Goal: Task Accomplishment & Management: Use online tool/utility

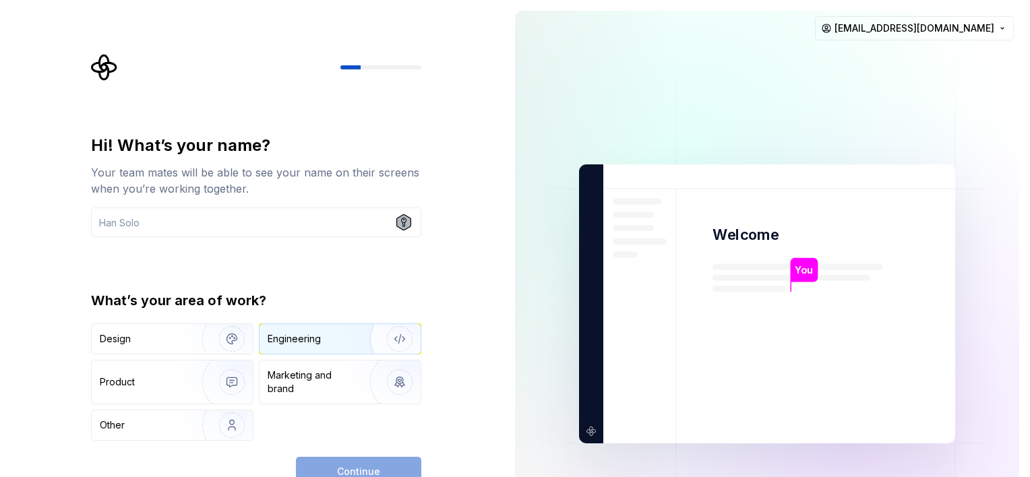
click at [299, 329] on div "Engineering" at bounding box center [339, 339] width 161 height 30
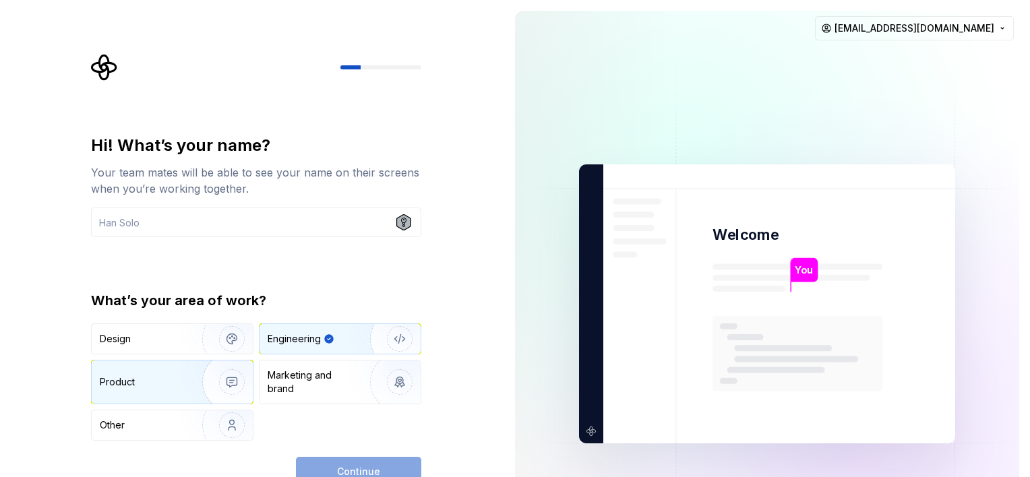
click at [188, 374] on img "button" at bounding box center [223, 382] width 86 height 90
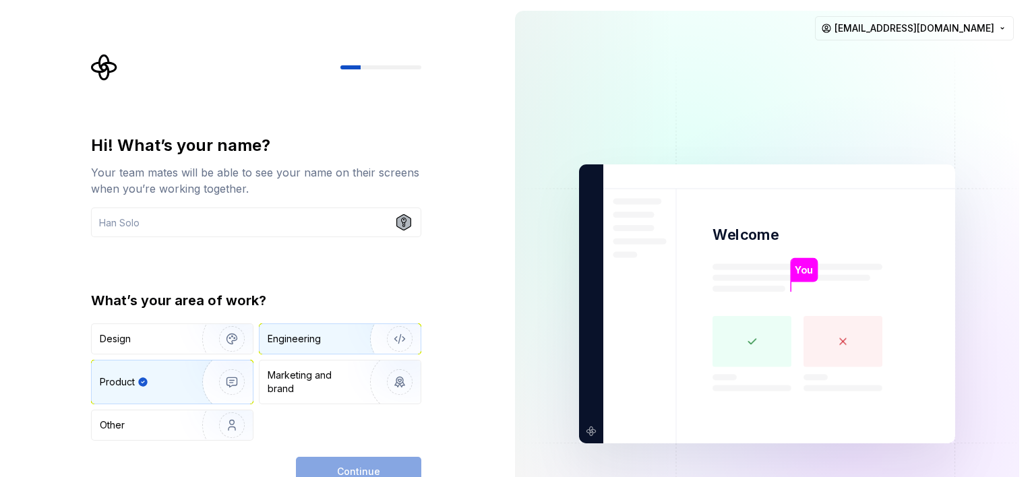
click at [319, 340] on div "Engineering" at bounding box center [294, 338] width 53 height 13
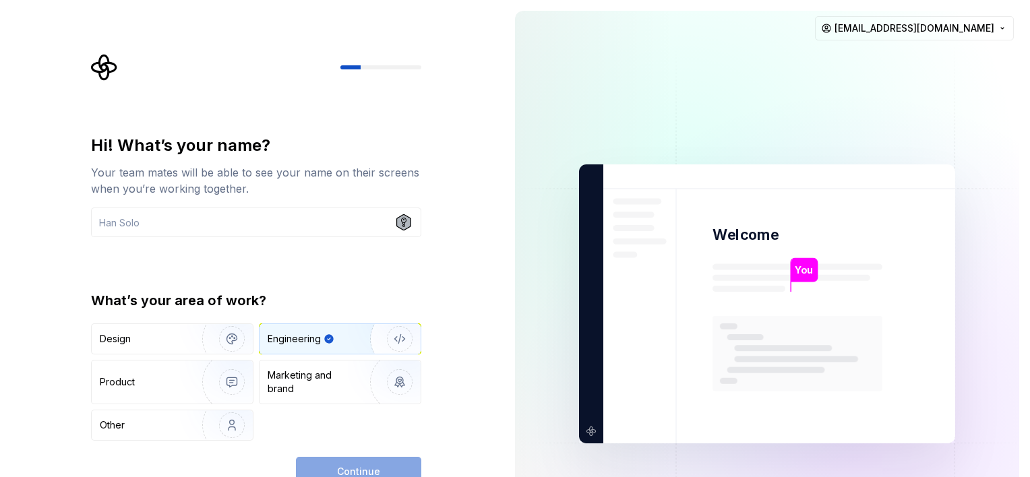
click at [338, 466] on div "Continue" at bounding box center [358, 472] width 125 height 30
click at [199, 220] on input "text" at bounding box center [256, 223] width 330 height 30
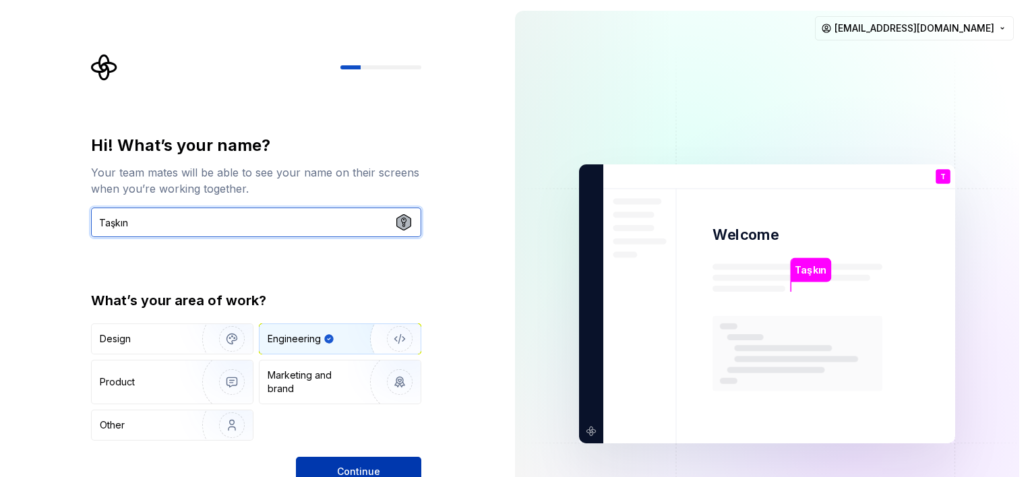
type input "Taşkın"
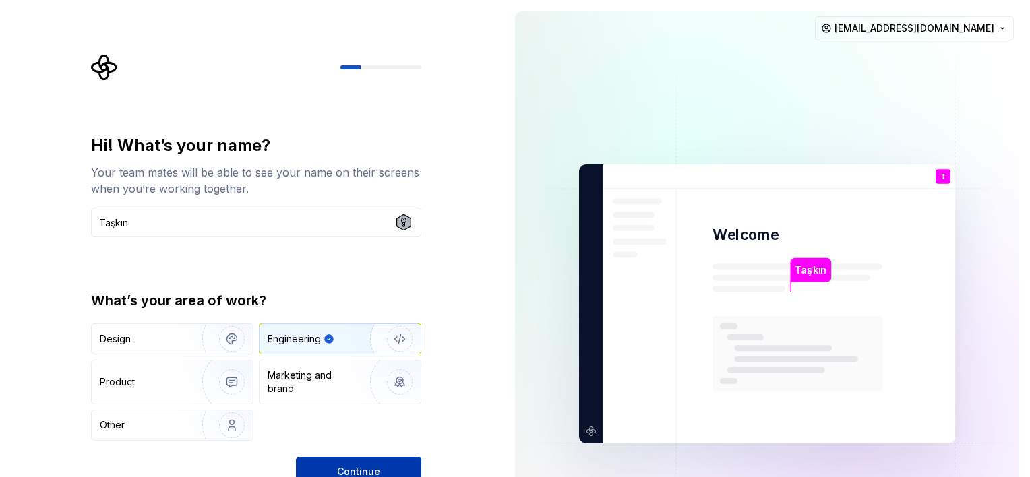
click at [336, 461] on button "Continue" at bounding box center [358, 472] width 125 height 30
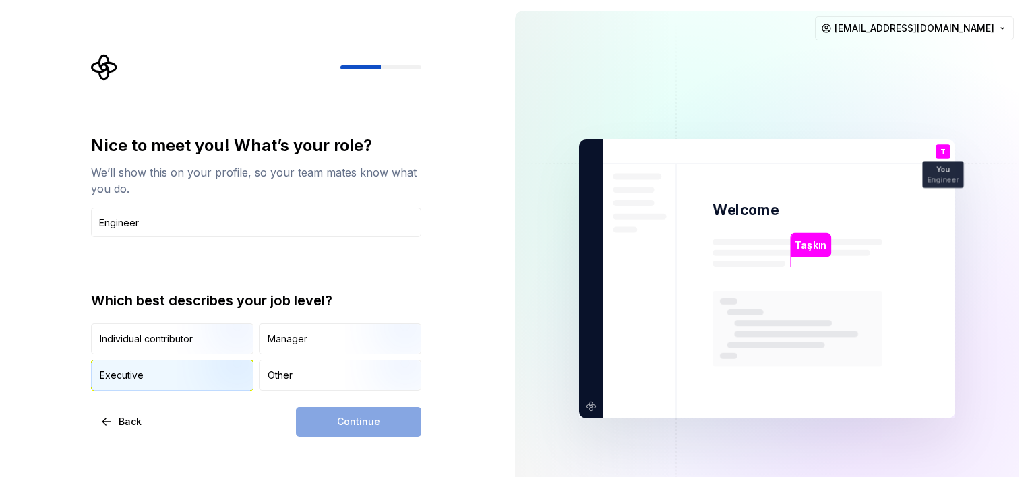
type input "Engineer"
click at [199, 375] on img "button" at bounding box center [220, 392] width 86 height 90
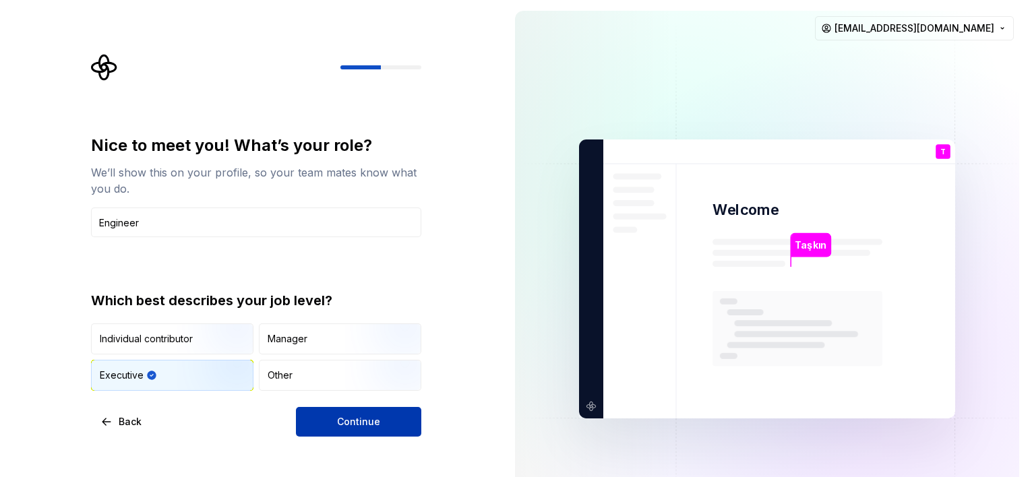
click at [398, 417] on button "Continue" at bounding box center [358, 422] width 125 height 30
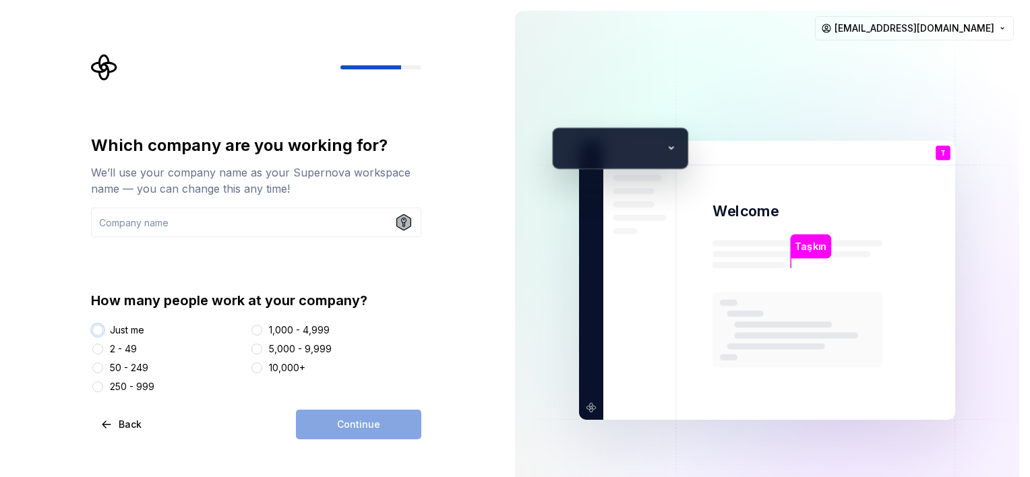
click at [96, 331] on button "Just me" at bounding box center [97, 330] width 11 height 11
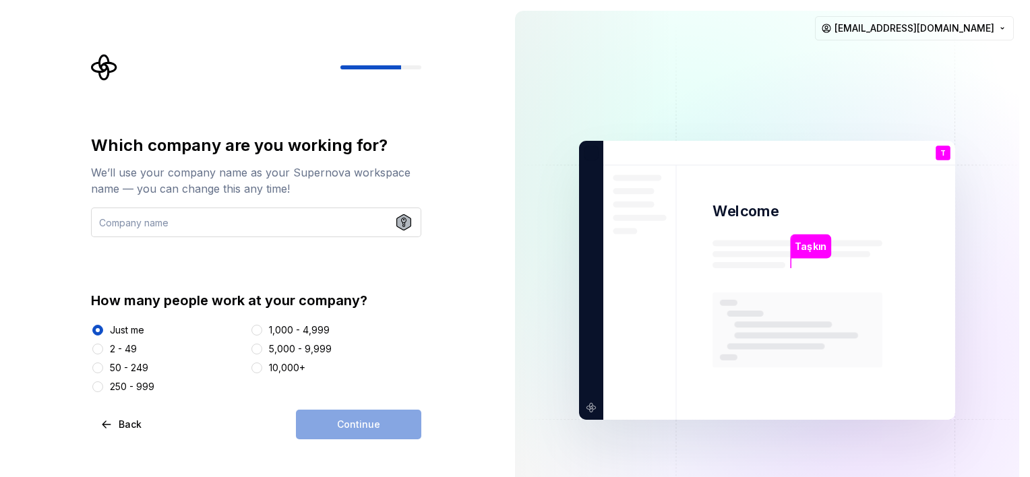
click at [173, 232] on input "text" at bounding box center [256, 223] width 330 height 30
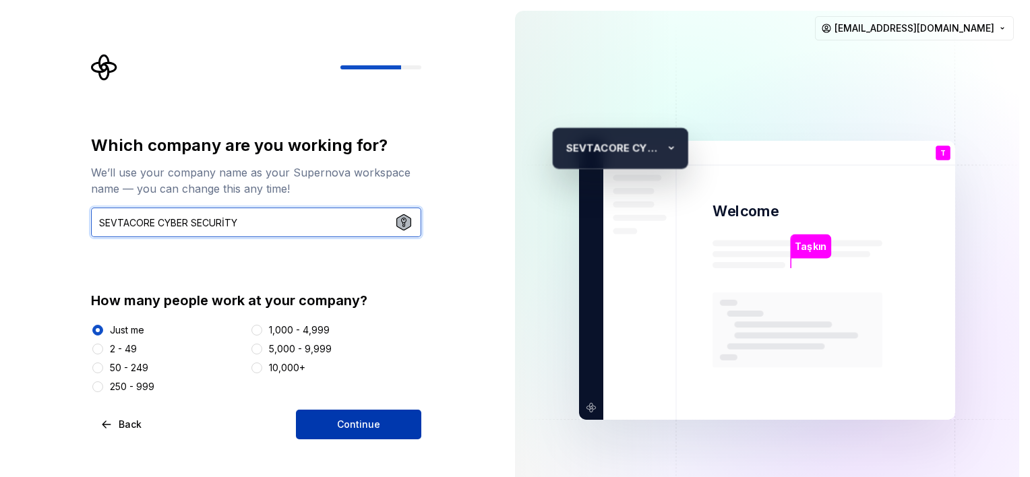
type input "SEVTACORE CYBER SECURİTY"
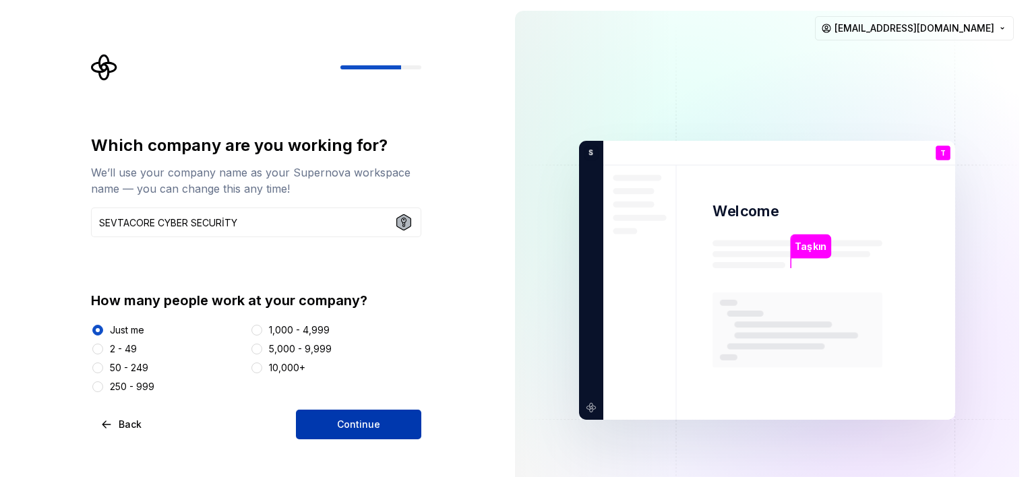
click at [345, 418] on span "Continue" at bounding box center [358, 424] width 43 height 13
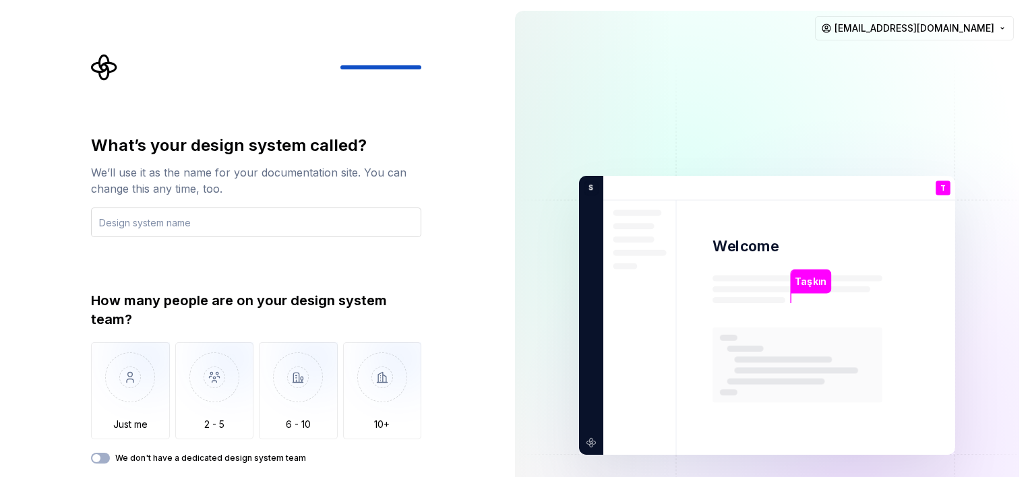
click at [218, 224] on input "text" at bounding box center [256, 223] width 330 height 30
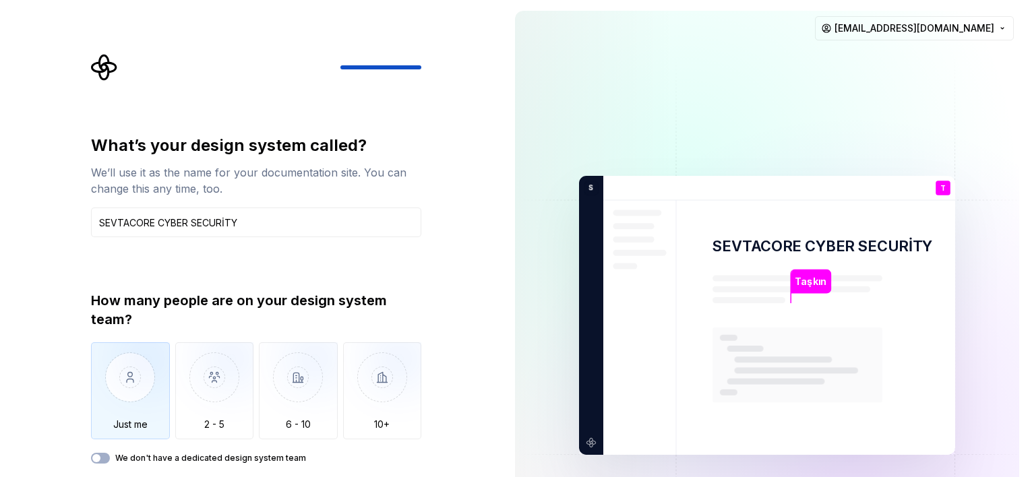
click at [113, 381] on img "button" at bounding box center [130, 387] width 79 height 90
click at [108, 455] on button "We don't have a dedicated design system team" at bounding box center [100, 458] width 19 height 11
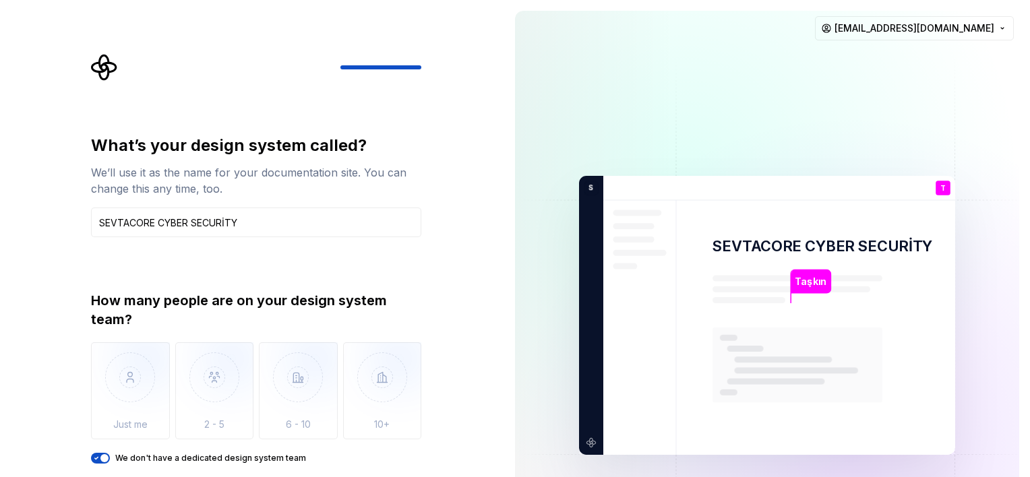
click at [98, 458] on icon "button" at bounding box center [96, 458] width 11 height 8
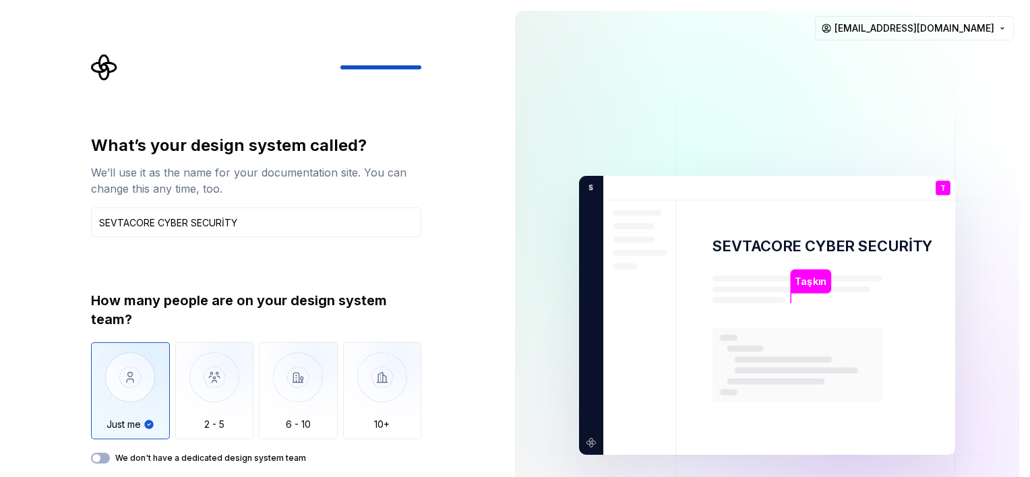
click at [48, 301] on div "What’s your design system called? We’ll use it as the name for your documentati…" at bounding box center [252, 315] width 504 height 631
click at [105, 458] on button "We don't have a dedicated design system team" at bounding box center [100, 458] width 19 height 11
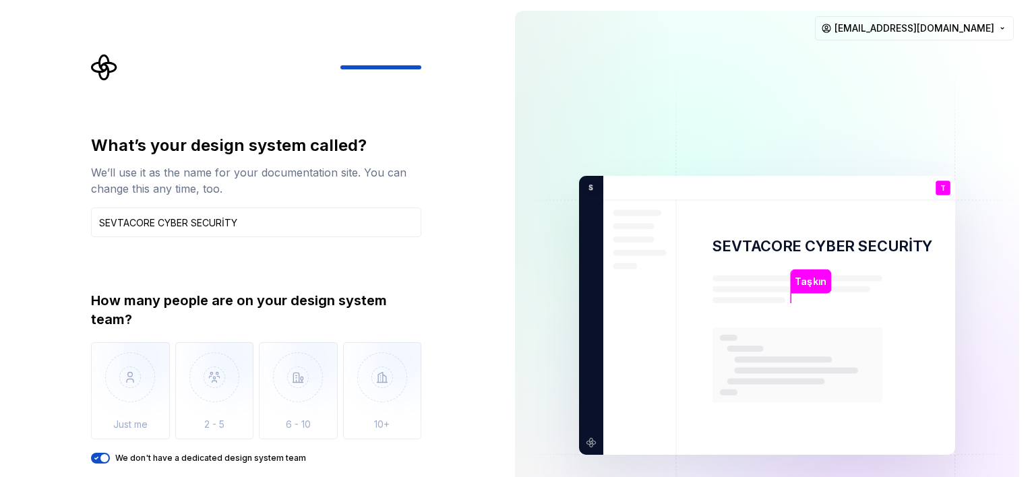
click at [447, 246] on div "What’s your design system called? We’ll use it as the name for your documentati…" at bounding box center [252, 315] width 504 height 631
click at [796, 276] on p "Taşkın" at bounding box center [810, 281] width 32 height 15
click at [107, 458] on span "button" at bounding box center [104, 458] width 8 height 8
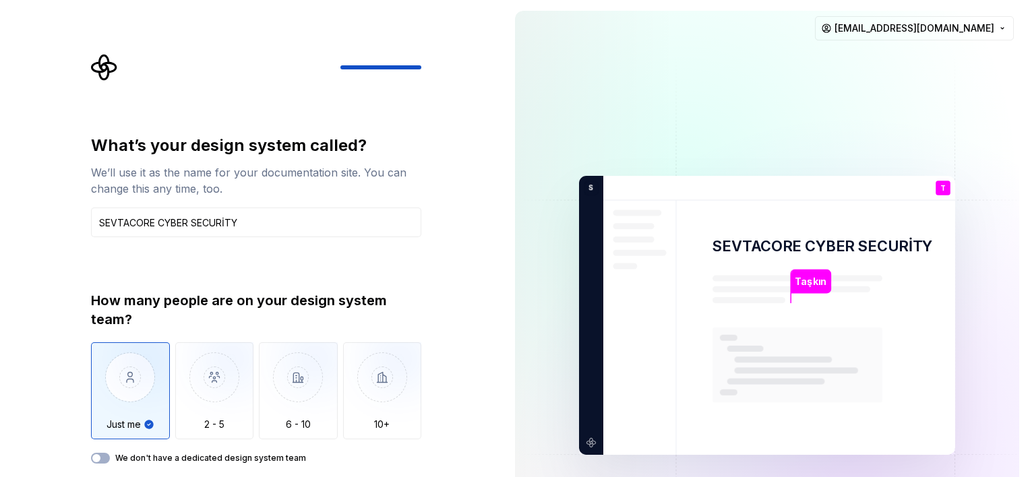
click at [125, 402] on img "button" at bounding box center [130, 387] width 79 height 90
click at [220, 379] on img "button" at bounding box center [214, 387] width 79 height 90
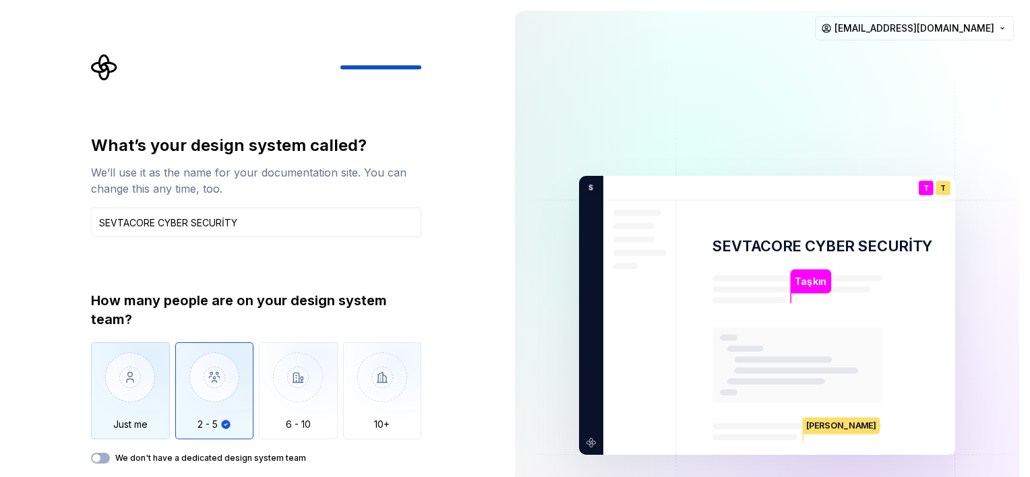
click at [154, 377] on img "button" at bounding box center [130, 387] width 79 height 90
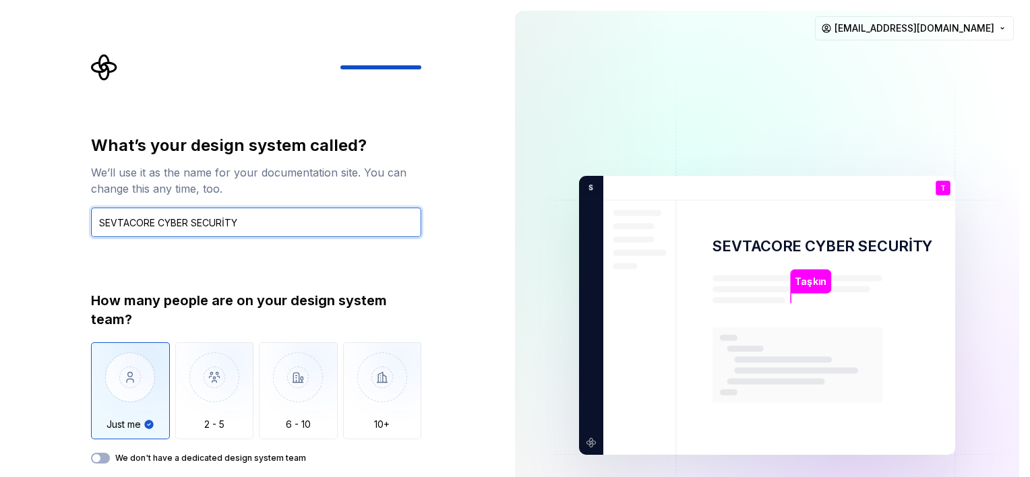
click at [255, 222] on input "SEVTACORE CYBER SECURİTY" at bounding box center [256, 223] width 330 height 30
type input "SEVTACORE CYBER SECURİTY"
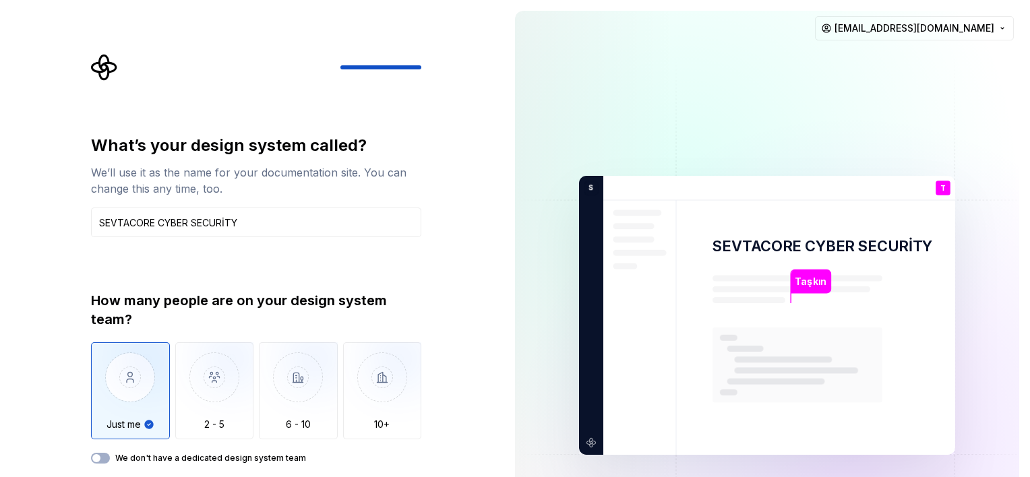
click at [380, 268] on div "What’s your design system called? We’ll use it as the name for your documentati…" at bounding box center [256, 299] width 330 height 329
click at [271, 73] on div at bounding box center [256, 67] width 330 height 27
click at [161, 72] on div at bounding box center [256, 67] width 330 height 27
click at [103, 68] on icon "Supernova Logo" at bounding box center [104, 67] width 27 height 27
click at [685, 258] on img at bounding box center [767, 315] width 546 height 637
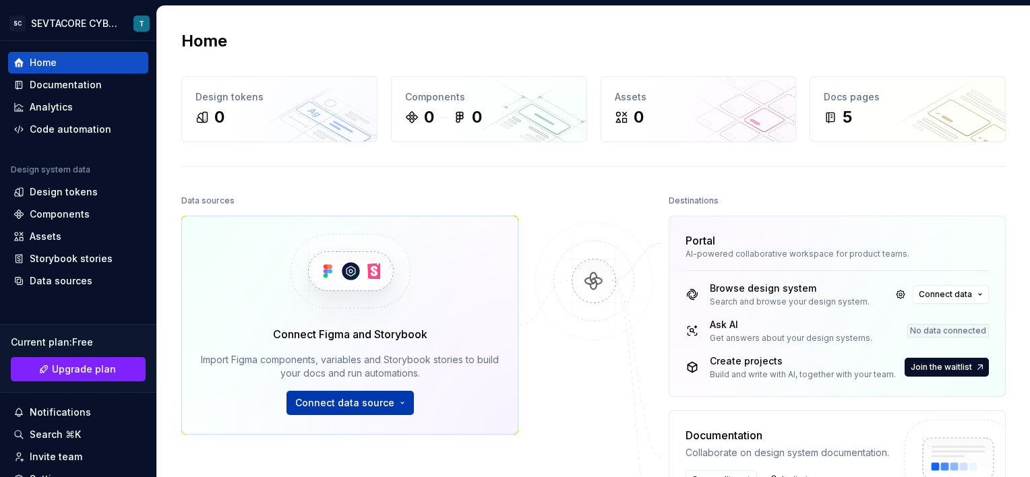
click at [377, 394] on button "Connect data source" at bounding box center [349, 403] width 127 height 24
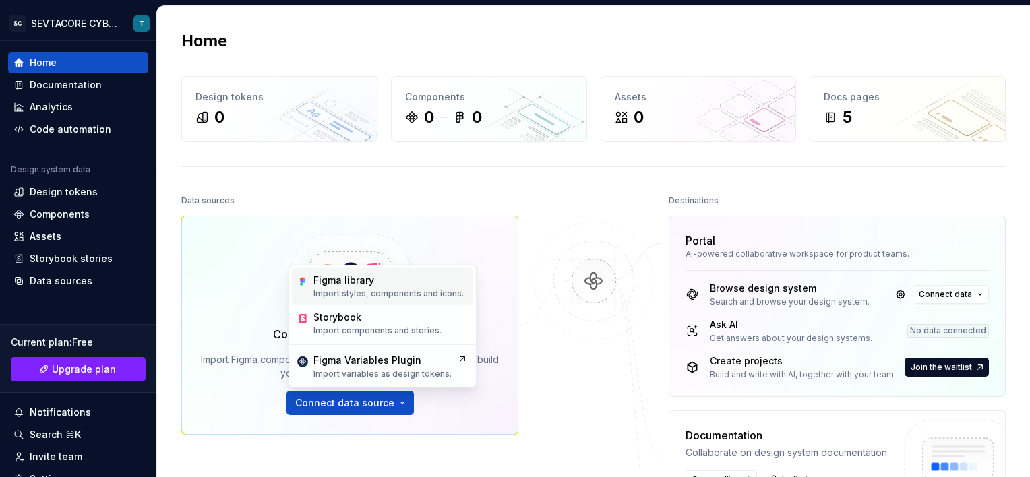
click at [373, 288] on p "Import styles, components and icons." at bounding box center [388, 293] width 150 height 11
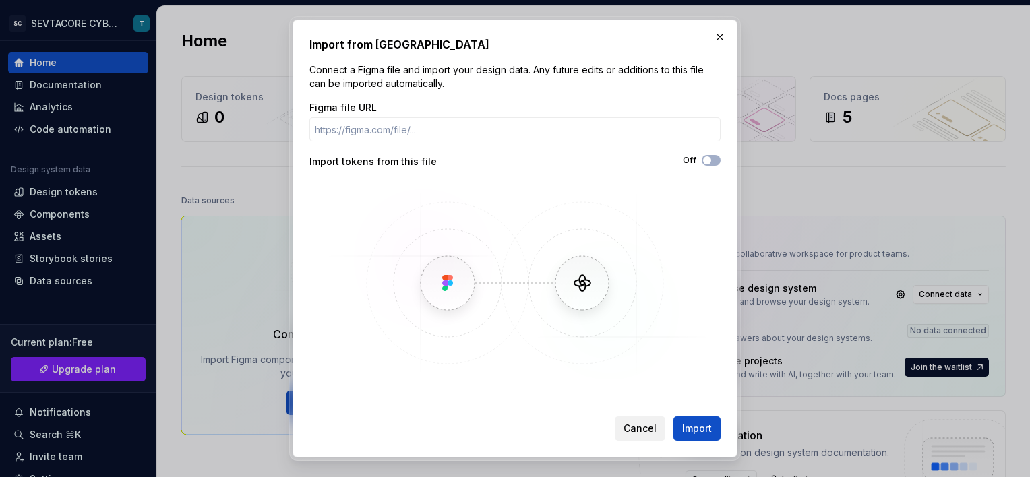
click at [631, 427] on span "Cancel" at bounding box center [639, 428] width 33 height 13
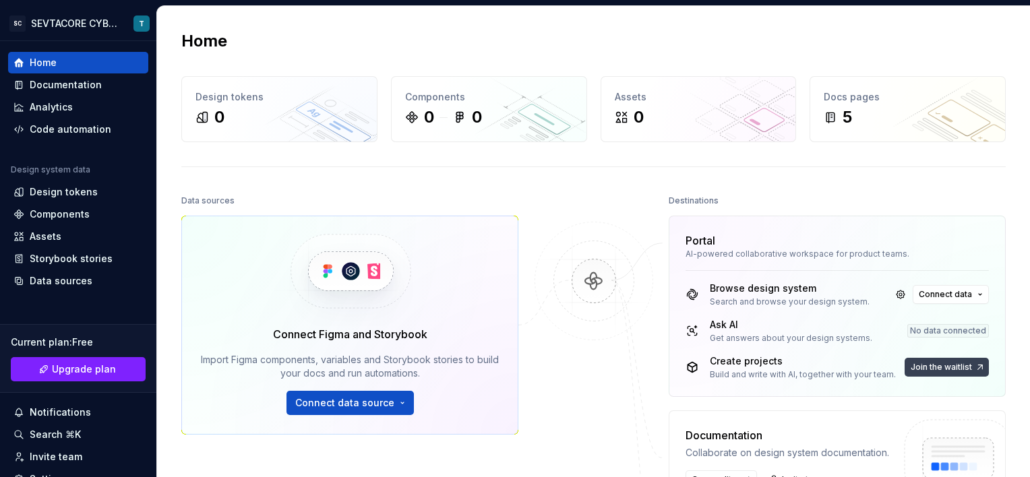
click at [910, 363] on span "Join the waitlist" at bounding box center [940, 367] width 61 height 11
click at [96, 127] on div "Code automation" at bounding box center [71, 129] width 82 height 13
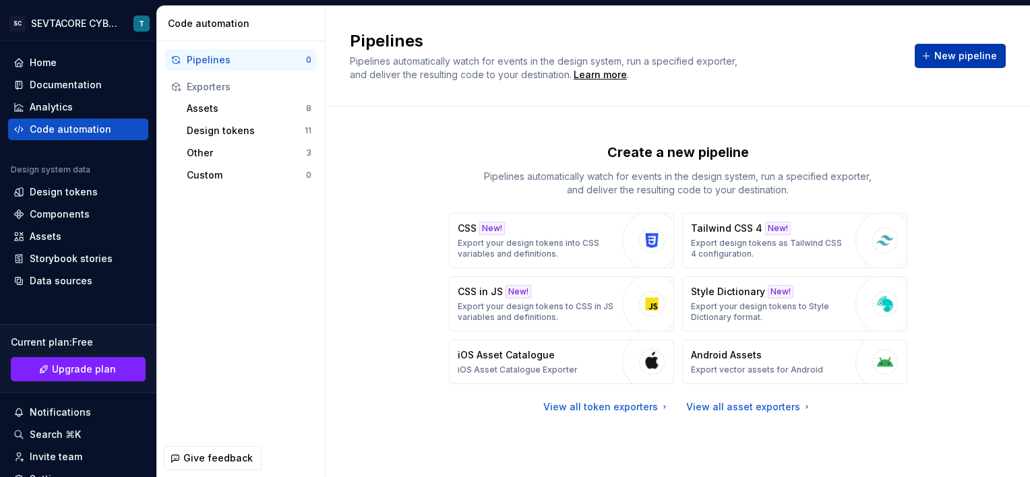
click at [975, 51] on span "New pipeline" at bounding box center [965, 55] width 63 height 13
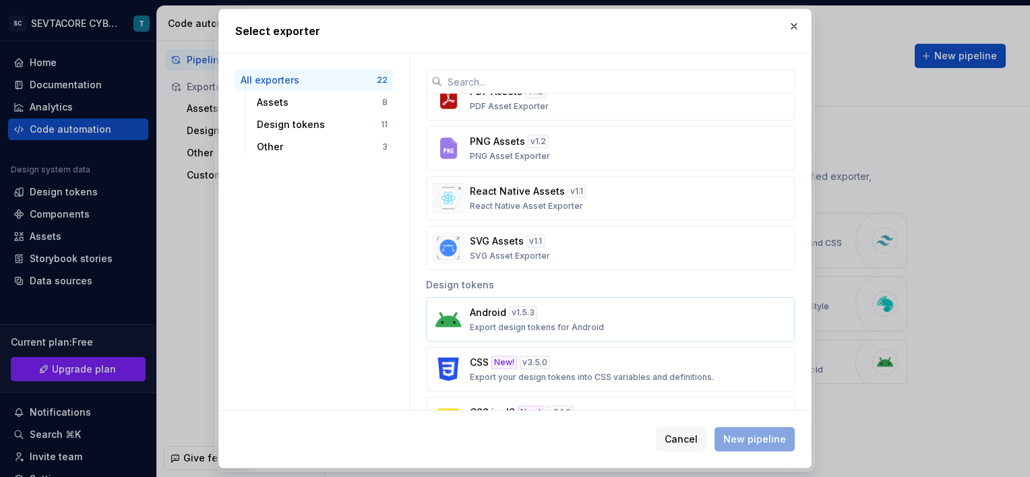
scroll to position [270, 0]
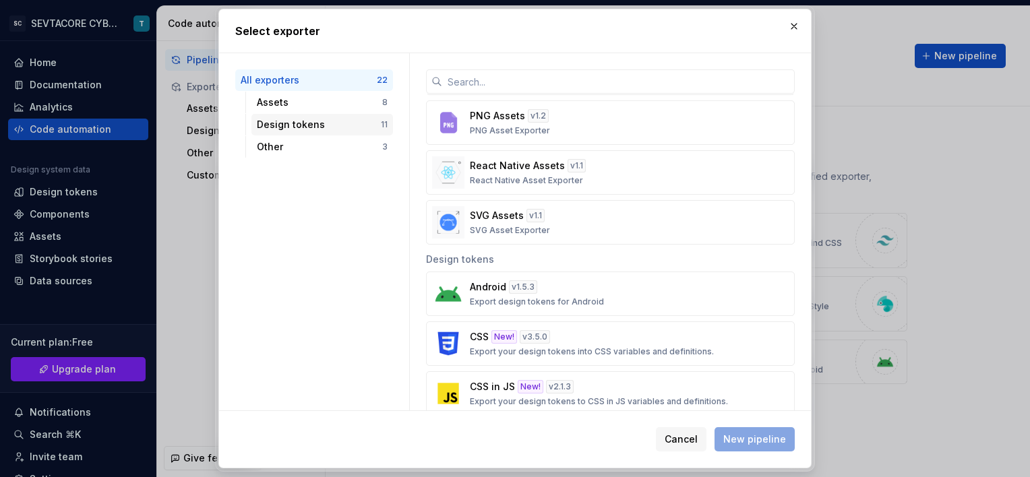
click at [280, 121] on div "Design tokens" at bounding box center [319, 124] width 124 height 13
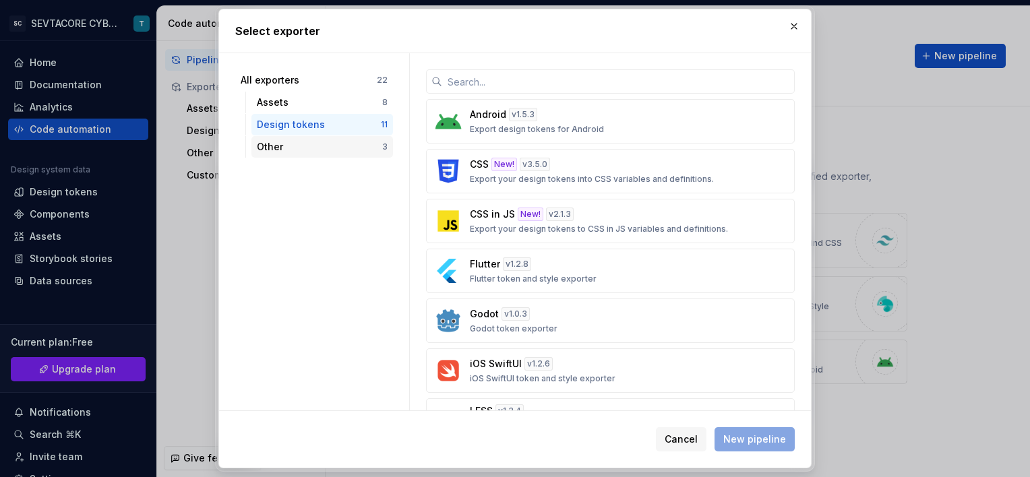
click at [286, 147] on div "Other" at bounding box center [319, 146] width 125 height 13
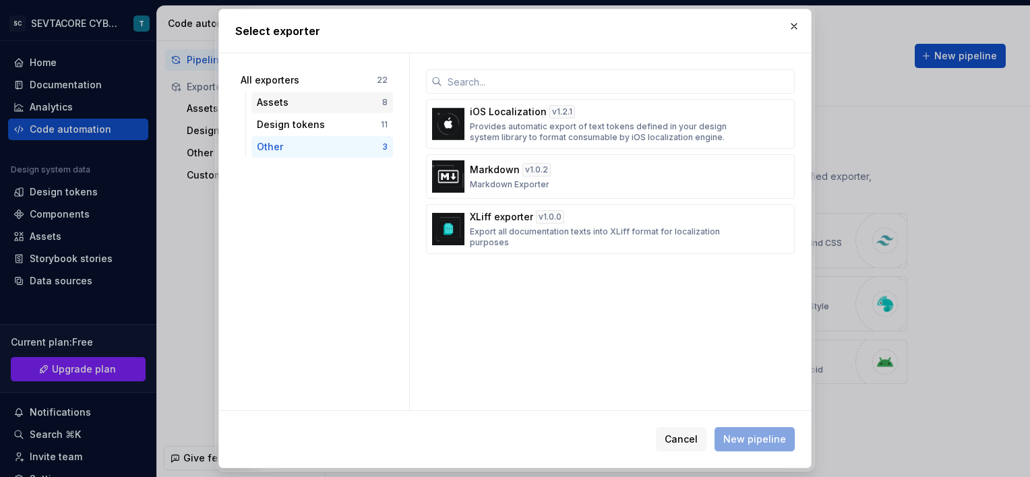
click at [297, 104] on div "Assets" at bounding box center [319, 102] width 125 height 13
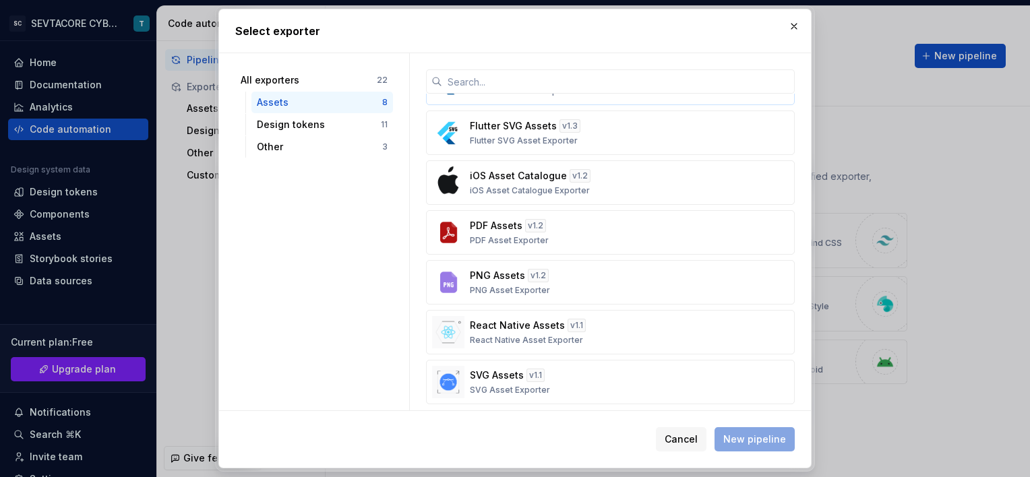
scroll to position [96, 0]
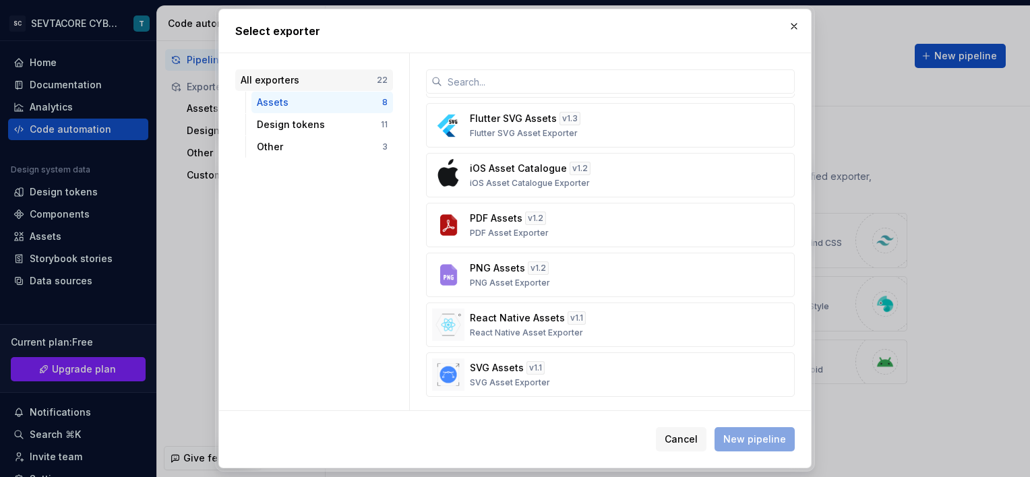
click at [278, 84] on div "All exporters" at bounding box center [309, 79] width 136 height 13
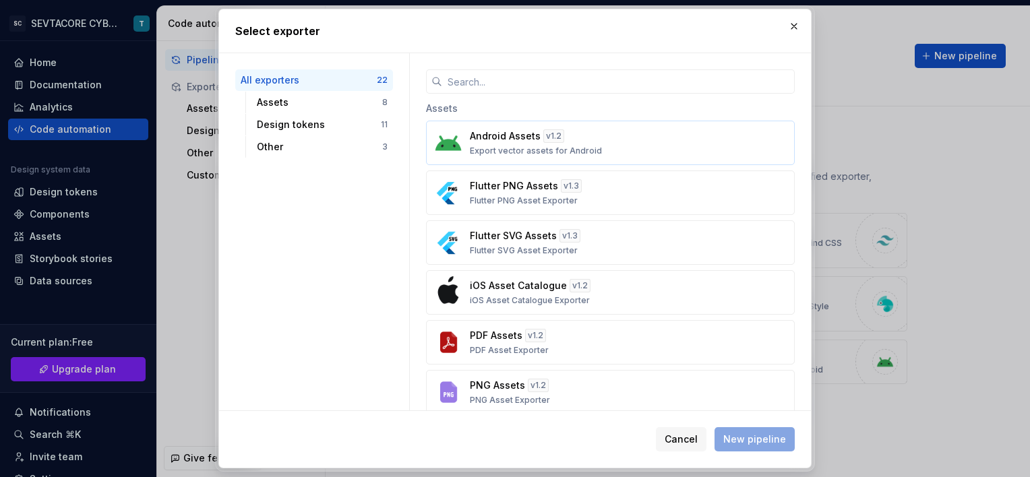
click at [532, 146] on p "Export vector assets for Android" at bounding box center [536, 151] width 132 height 11
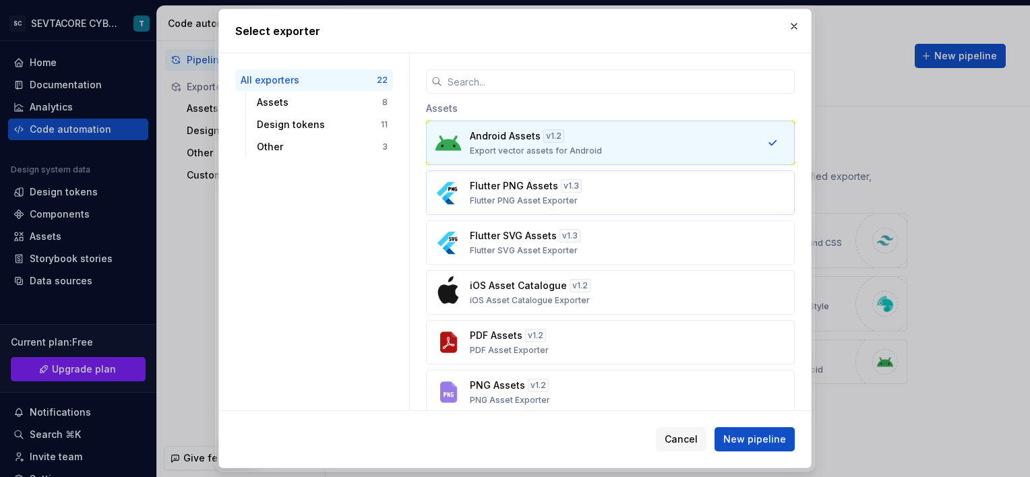
click at [565, 195] on p "Flutter PNG Asset Exporter" at bounding box center [524, 200] width 108 height 11
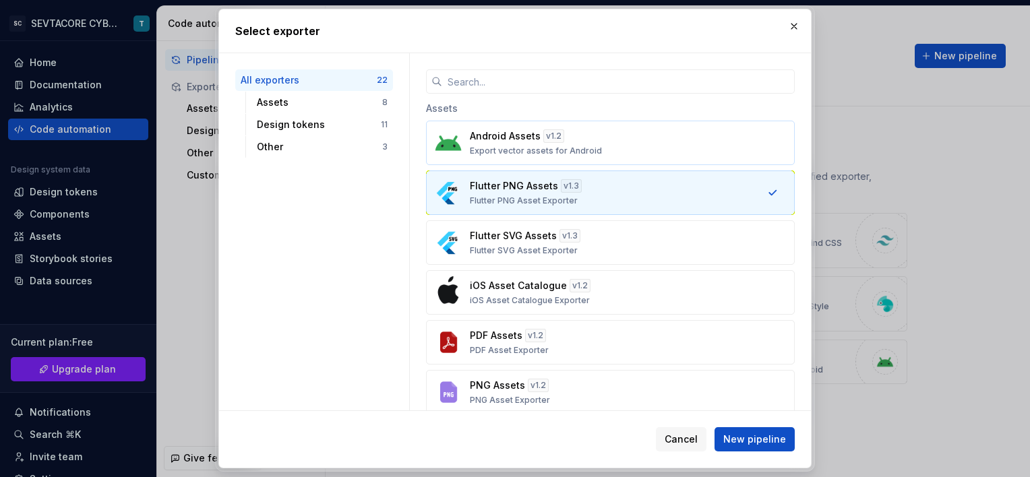
click at [516, 132] on p "Android Assets" at bounding box center [505, 135] width 71 height 13
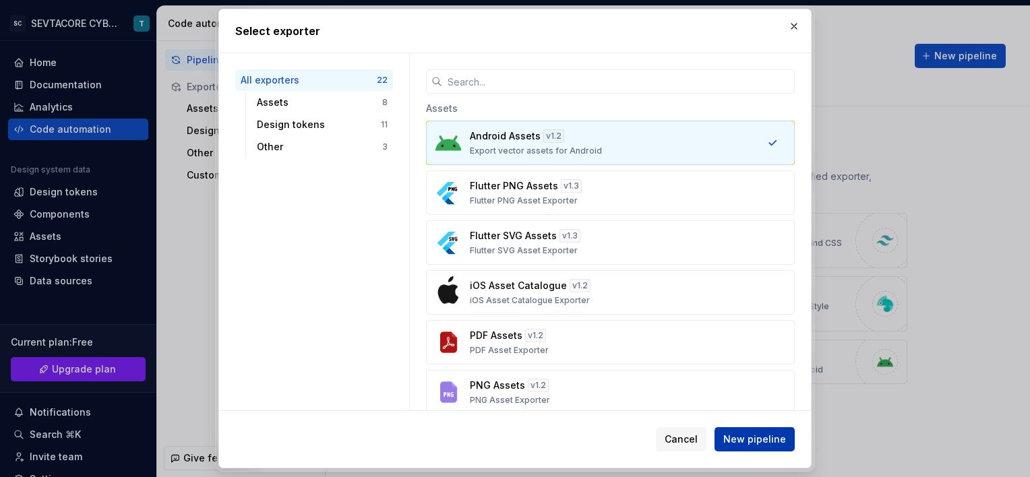
click at [752, 441] on span "New pipeline" at bounding box center [754, 439] width 63 height 13
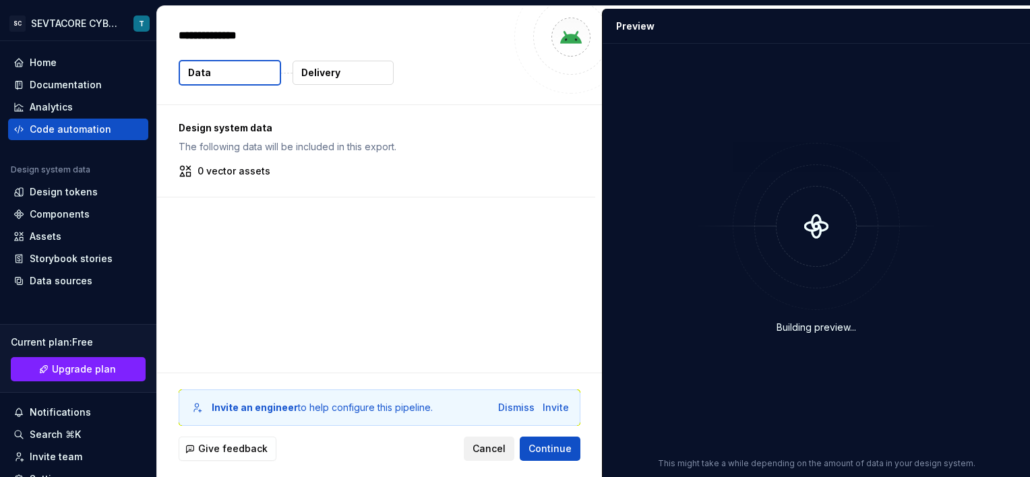
click at [489, 445] on span "Cancel" at bounding box center [488, 448] width 33 height 13
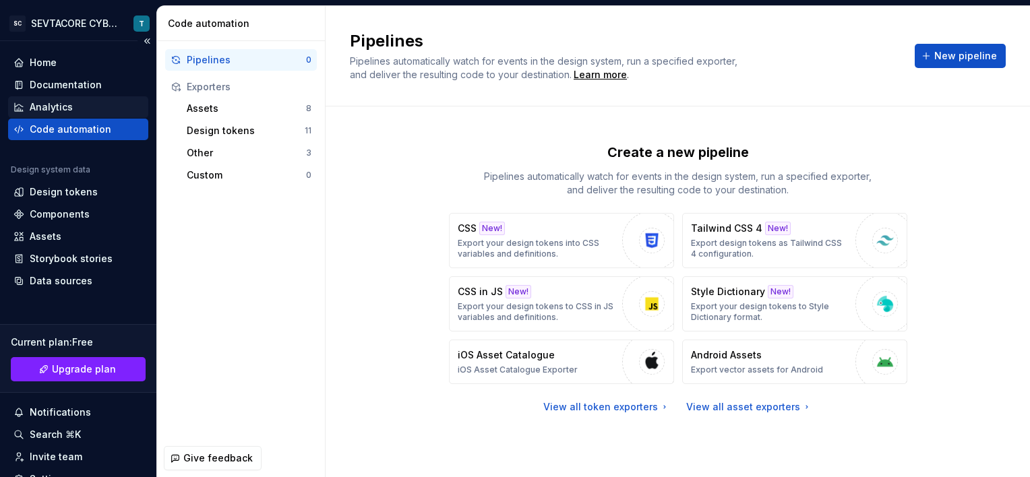
click at [51, 105] on div "Analytics" at bounding box center [51, 106] width 43 height 13
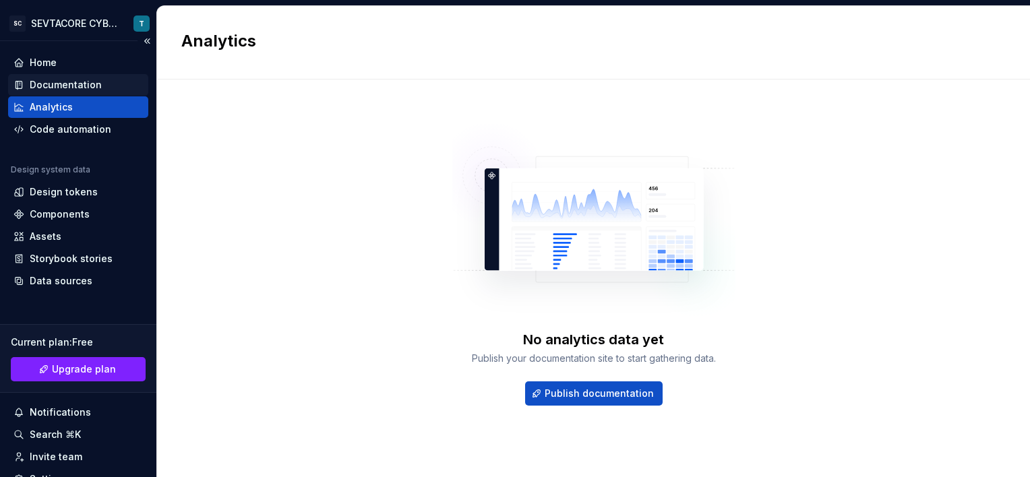
click at [58, 82] on div "Documentation" at bounding box center [66, 84] width 72 height 13
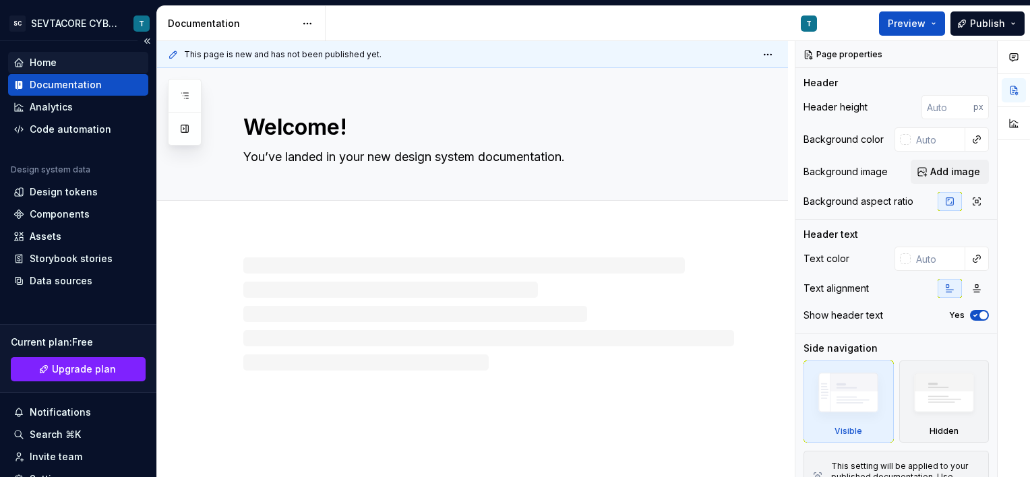
type textarea "*"
click at [46, 60] on div "Home" at bounding box center [43, 62] width 27 height 13
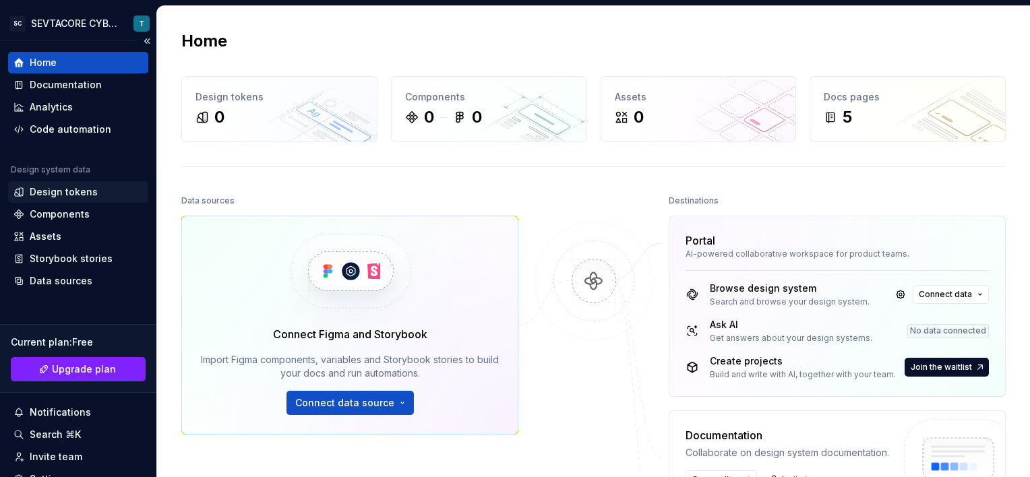
click at [78, 191] on div "Design tokens" at bounding box center [64, 191] width 68 height 13
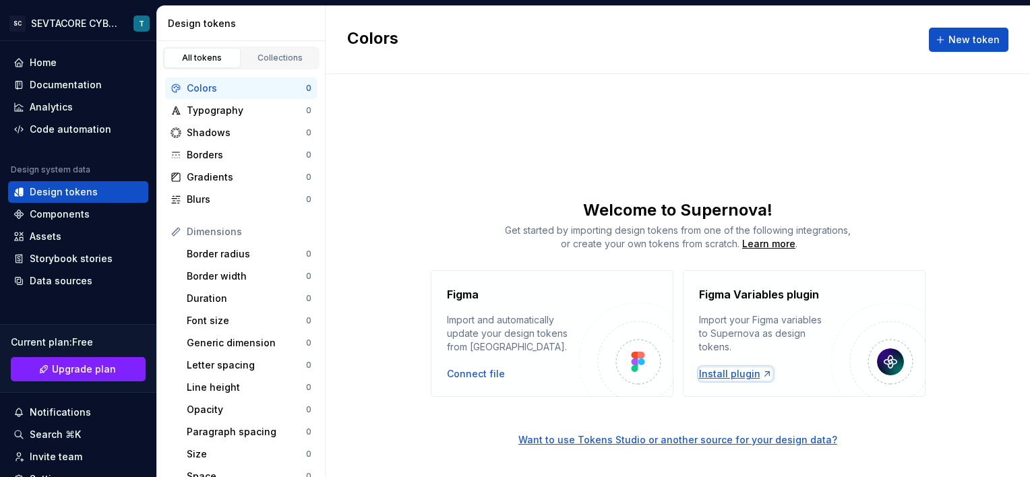
click at [739, 371] on div "Install plugin" at bounding box center [735, 373] width 73 height 13
